Goal: Task Accomplishment & Management: Complete application form

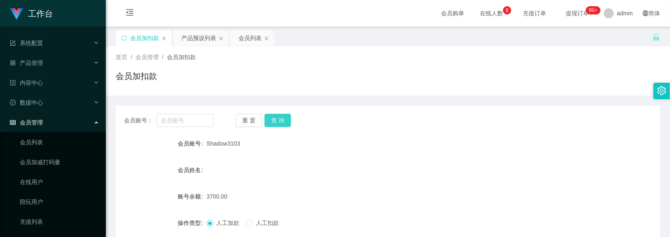
click at [288, 122] on button "查 询" at bounding box center [277, 120] width 26 height 13
click at [204, 126] on input "text" at bounding box center [184, 120] width 57 height 13
paste input "BryanC"
type input "BryanC"
click at [288, 121] on button "查 询" at bounding box center [277, 120] width 26 height 13
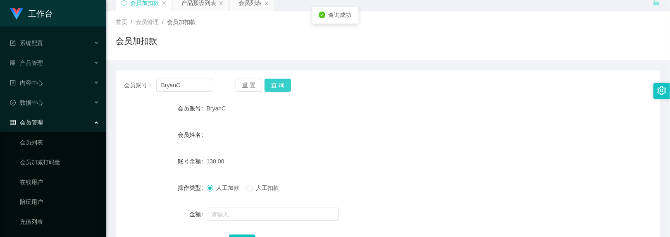
scroll to position [55, 0]
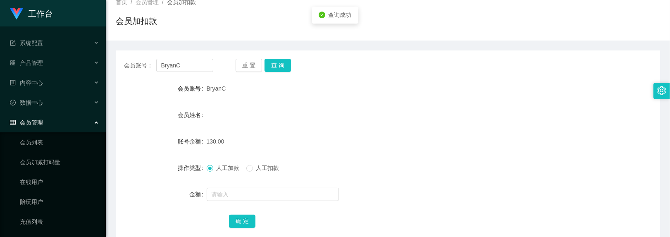
click at [253, 163] on div "人工加款 人工扣款" at bounding box center [365, 168] width 317 height 17
click at [253, 170] on span at bounding box center [249, 168] width 7 height 7
click at [247, 195] on input "text" at bounding box center [273, 194] width 132 height 13
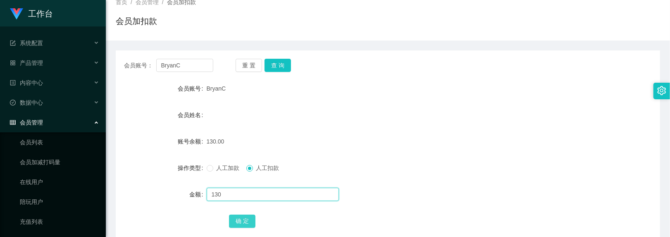
type input "130"
click at [241, 219] on button "确 定" at bounding box center [242, 220] width 26 height 13
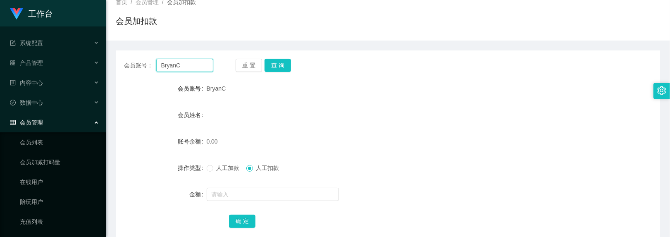
drag, startPoint x: 187, startPoint y: 69, endPoint x: -16, endPoint y: 14, distance: 210.5
click at [0, 14] on html "工作台 系统配置 产品管理 产品列表 产品预设列表 开奖记录 注单管理 即时注单 内容中心 数据中心 会员管理 会员列表 会员加减打码量 在线用户 陪玩用户 …" at bounding box center [335, 118] width 670 height 237
type input "nic"
click at [288, 61] on button "查 询" at bounding box center [277, 65] width 26 height 13
click at [229, 164] on span "人工加款" at bounding box center [228, 167] width 30 height 7
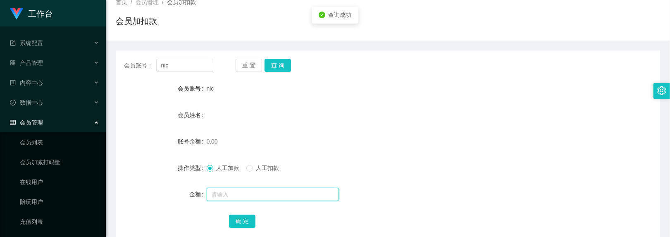
click at [237, 195] on input "text" at bounding box center [273, 194] width 132 height 13
type input "100"
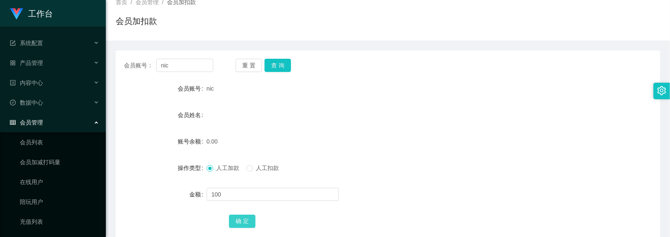
drag, startPoint x: 242, startPoint y: 214, endPoint x: 241, endPoint y: 204, distance: 10.4
click at [242, 214] on button "确 定" at bounding box center [242, 220] width 26 height 13
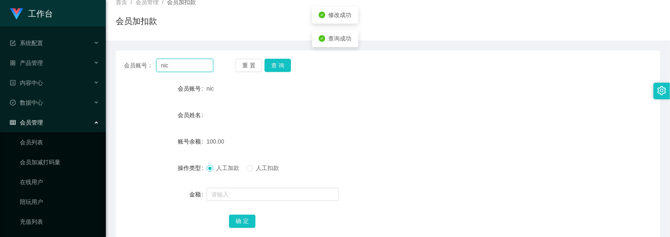
drag, startPoint x: 179, startPoint y: 64, endPoint x: -93, endPoint y: -41, distance: 292.4
click at [0, 0] on html "工作台 系统配置 产品管理 产品列表 产品预设列表 开奖记录 注单管理 即时注单 内容中心 数据中心 会员管理 会员列表 会员加减打码量 在线用户 陪玩用户 …" at bounding box center [335, 118] width 670 height 237
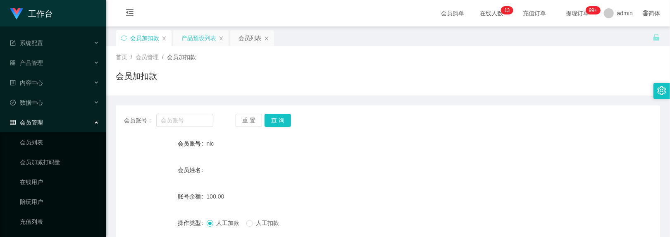
click at [197, 38] on div "产品预设列表" at bounding box center [198, 38] width 35 height 16
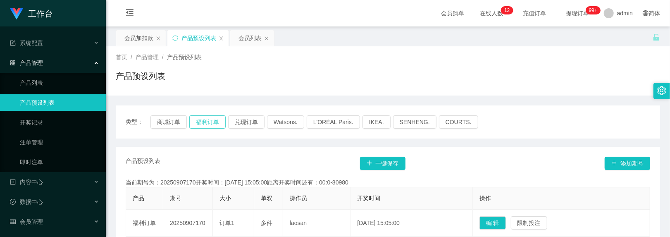
click at [218, 124] on button "福利订单" at bounding box center [207, 121] width 36 height 13
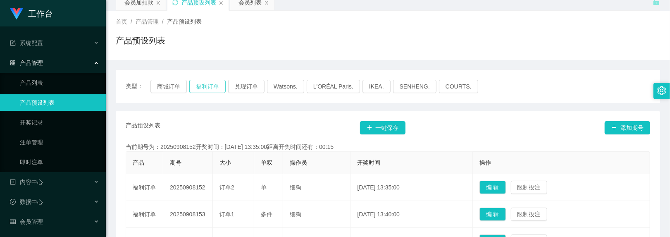
scroll to position [55, 0]
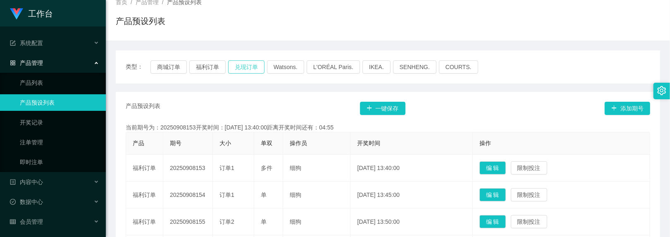
click at [236, 67] on button "兑现订单" at bounding box center [246, 66] width 36 height 13
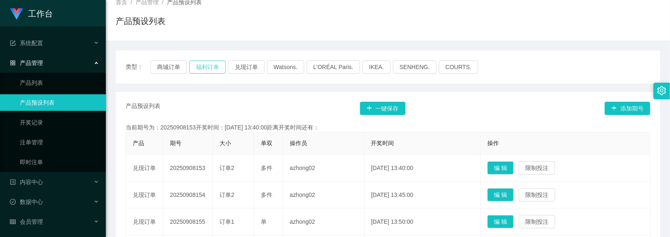
click at [218, 68] on button "福利订单" at bounding box center [207, 66] width 36 height 13
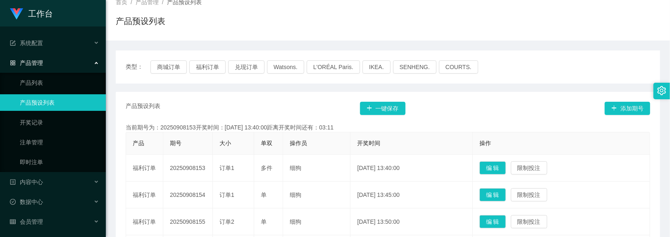
scroll to position [0, 0]
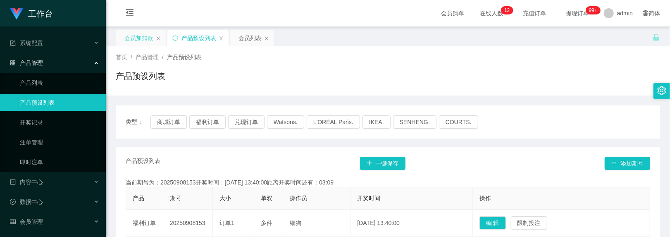
click at [144, 40] on div "会员加扣款" at bounding box center [138, 38] width 29 height 16
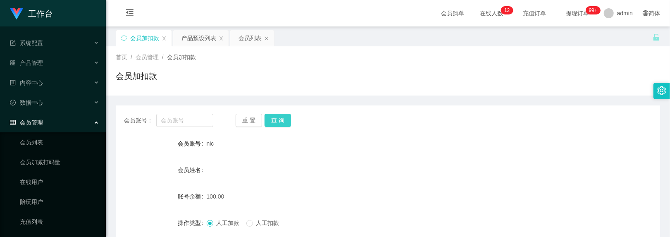
click at [276, 116] on button "查 询" at bounding box center [277, 120] width 26 height 13
click at [207, 142] on span "nic" at bounding box center [210, 143] width 7 height 7
drag, startPoint x: 205, startPoint y: 143, endPoint x: 212, endPoint y: 143, distance: 6.2
click at [212, 143] on span "nic" at bounding box center [210, 143] width 7 height 7
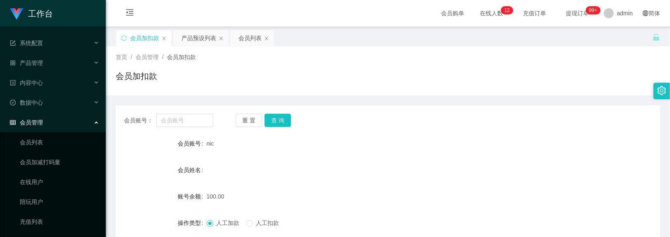
copy span "nic"
click at [181, 124] on input "text" at bounding box center [184, 120] width 57 height 13
paste input "nic"
type input "nic"
click at [274, 121] on button "查 询" at bounding box center [277, 120] width 26 height 13
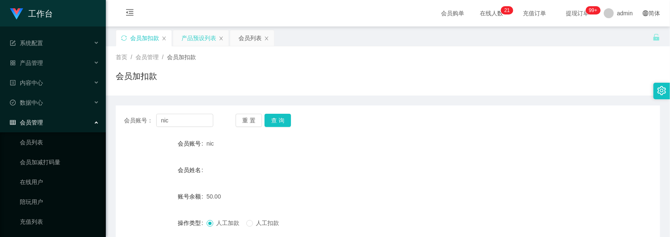
click at [209, 41] on div "产品预设列表" at bounding box center [198, 38] width 35 height 16
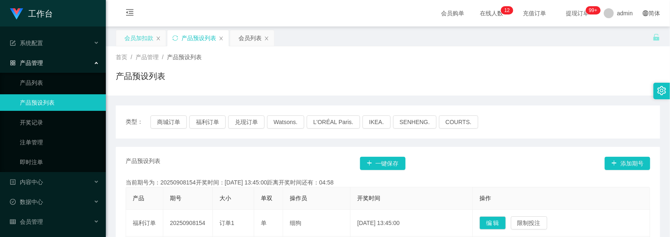
click at [134, 31] on div "会员加扣款" at bounding box center [138, 38] width 29 height 16
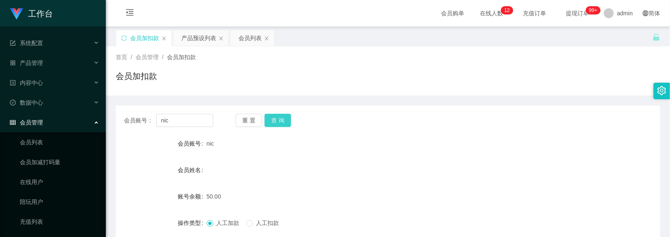
click at [278, 123] on button "查 询" at bounding box center [277, 120] width 26 height 13
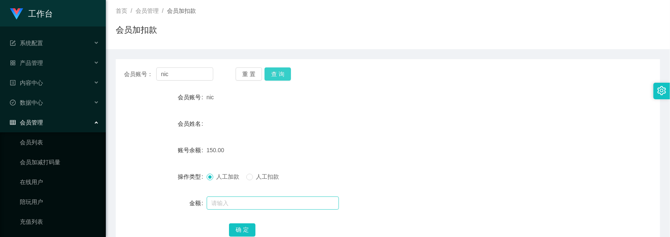
scroll to position [103, 0]
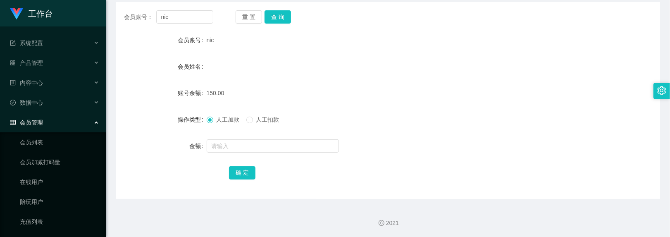
click at [254, 118] on span "人工扣款" at bounding box center [268, 119] width 30 height 7
click at [253, 141] on input "text" at bounding box center [273, 145] width 132 height 13
type input "150"
click at [241, 173] on button "确 定" at bounding box center [242, 172] width 26 height 13
